Goal: Task Accomplishment & Management: Manage account settings

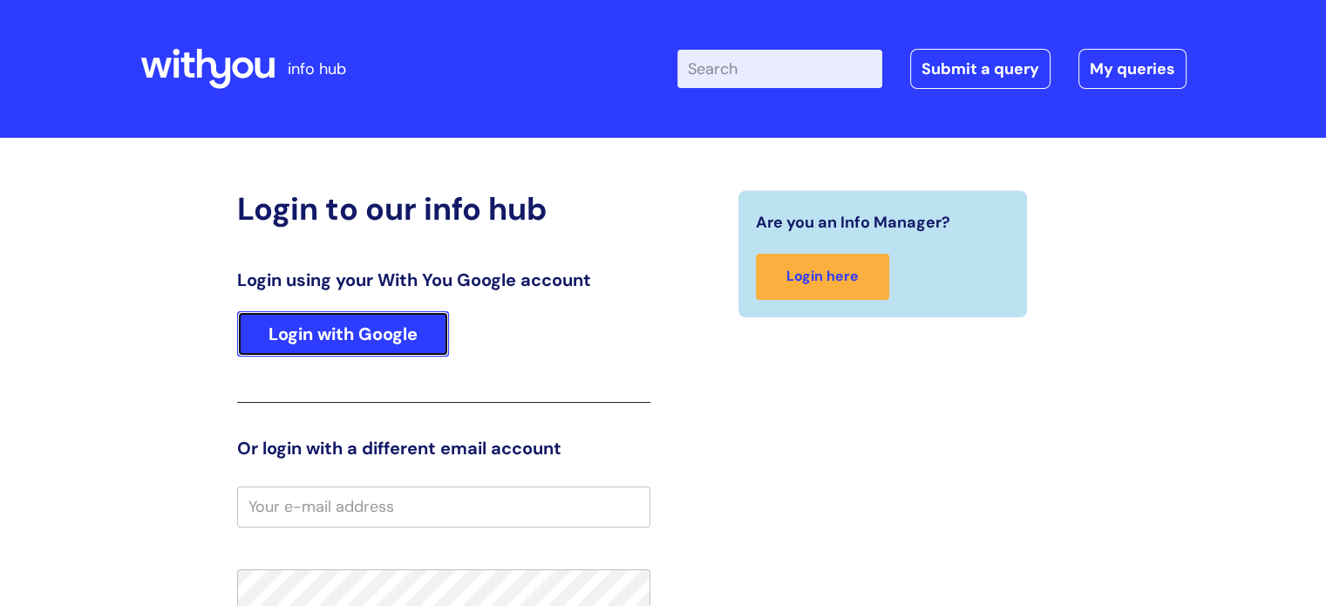
click at [319, 333] on link "Login with Google" at bounding box center [343, 333] width 212 height 45
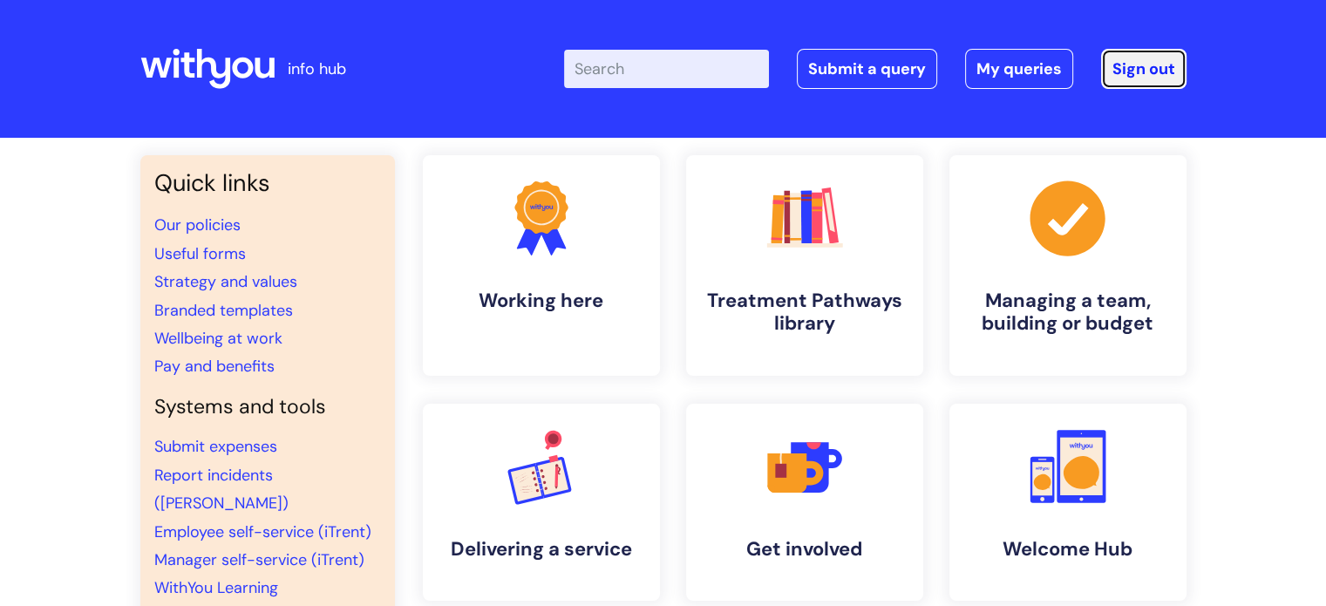
click at [1138, 66] on link "Sign out" at bounding box center [1143, 69] width 85 height 40
